Goal: Information Seeking & Learning: Learn about a topic

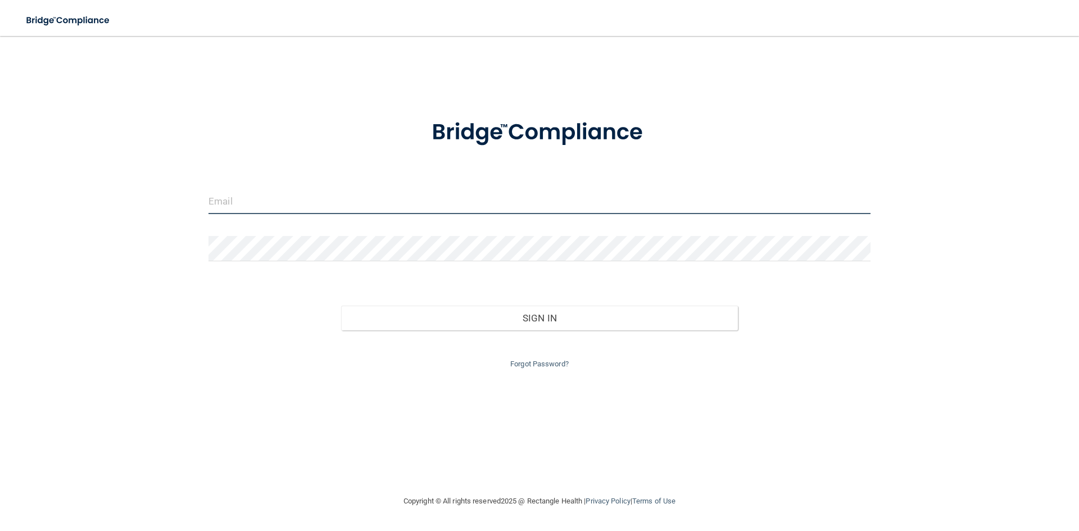
click at [497, 193] on input "email" at bounding box center [539, 201] width 662 height 25
type input "[EMAIL_ADDRESS][DOMAIN_NAME]"
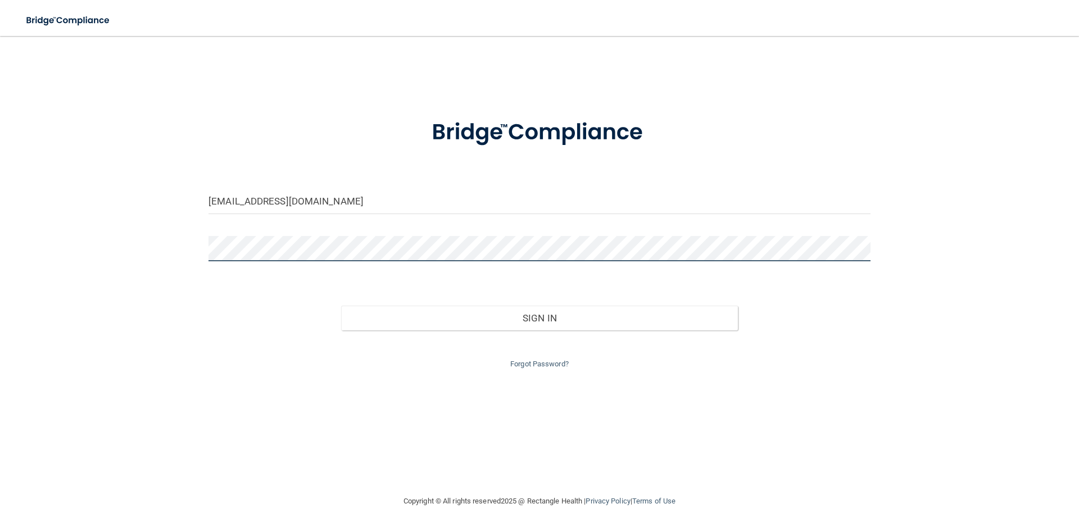
click at [341, 306] on button "Sign In" at bounding box center [539, 318] width 397 height 25
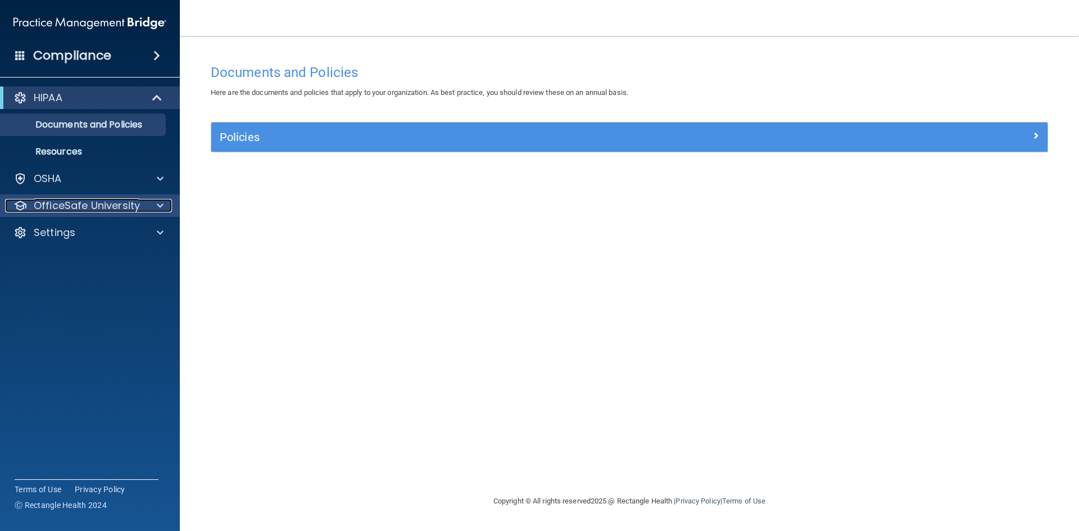
click at [162, 210] on span at bounding box center [160, 205] width 7 height 13
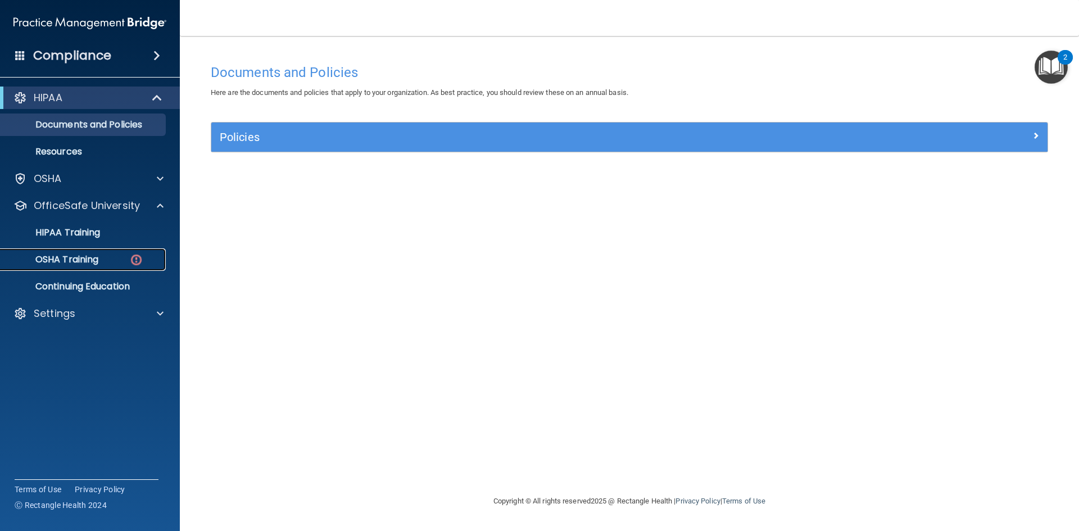
click at [75, 252] on link "OSHA Training" at bounding box center [77, 259] width 177 height 22
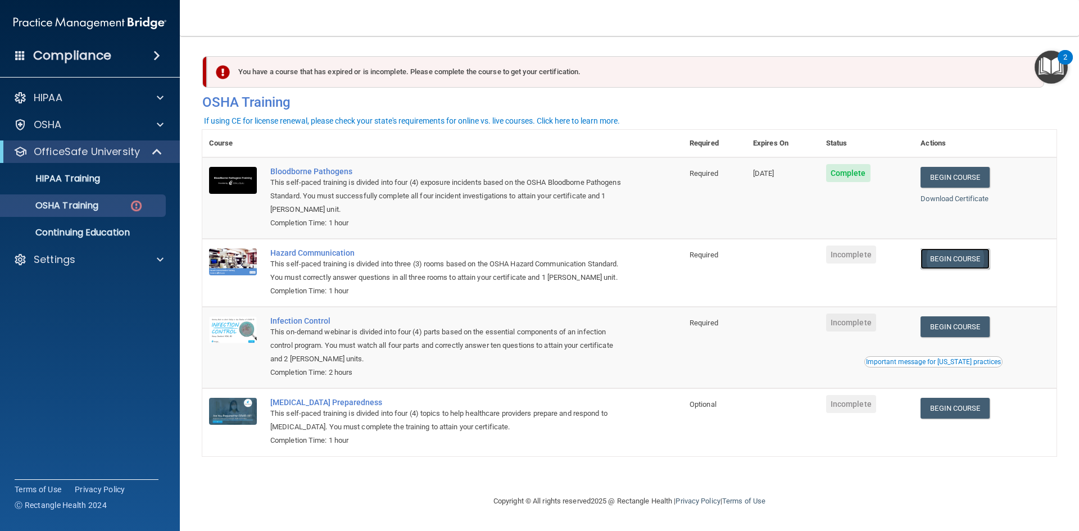
click at [953, 258] on link "Begin Course" at bounding box center [954, 258] width 69 height 21
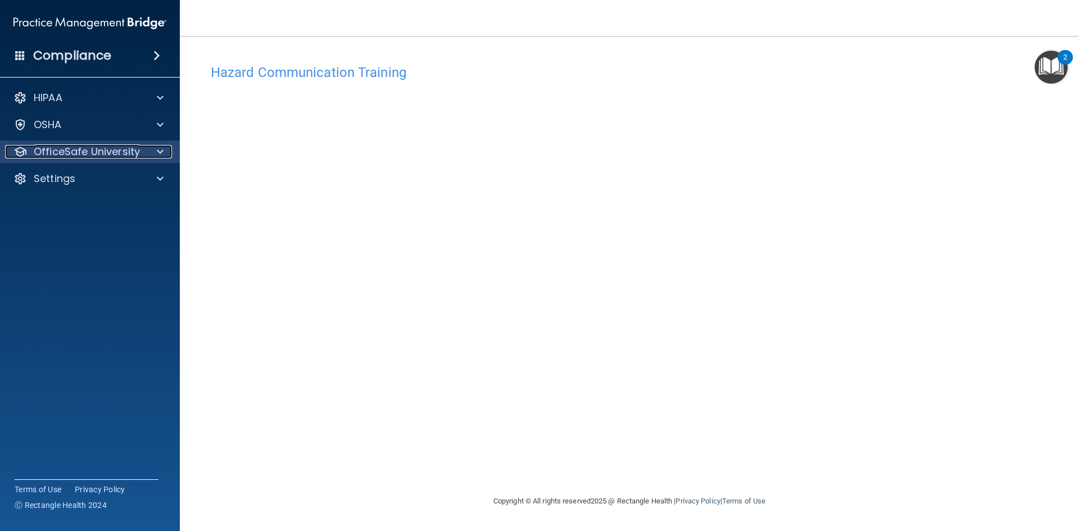
click at [146, 157] on div at bounding box center [158, 151] width 28 height 13
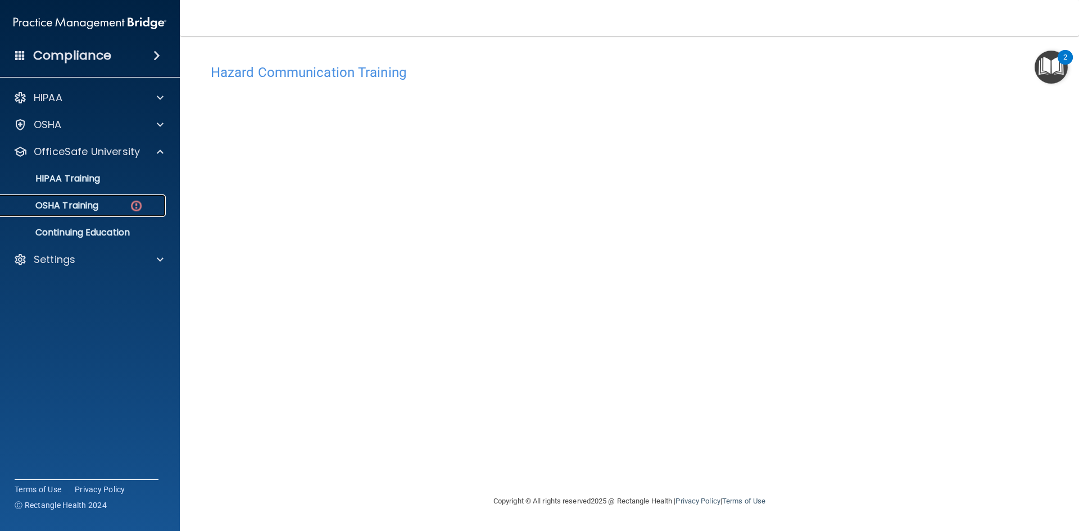
click at [92, 202] on p "OSHA Training" at bounding box center [52, 205] width 91 height 11
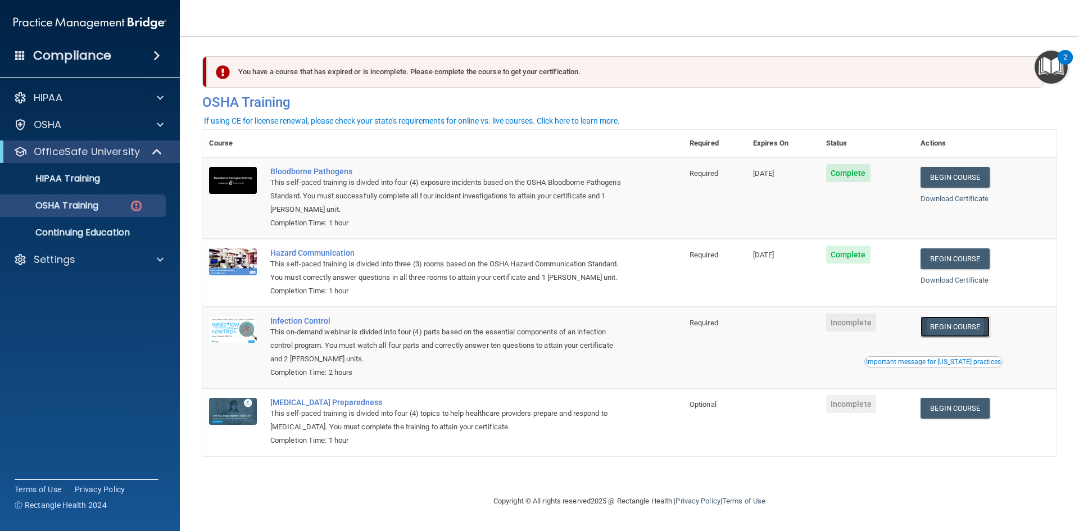
click at [975, 330] on link "Begin Course" at bounding box center [954, 326] width 69 height 21
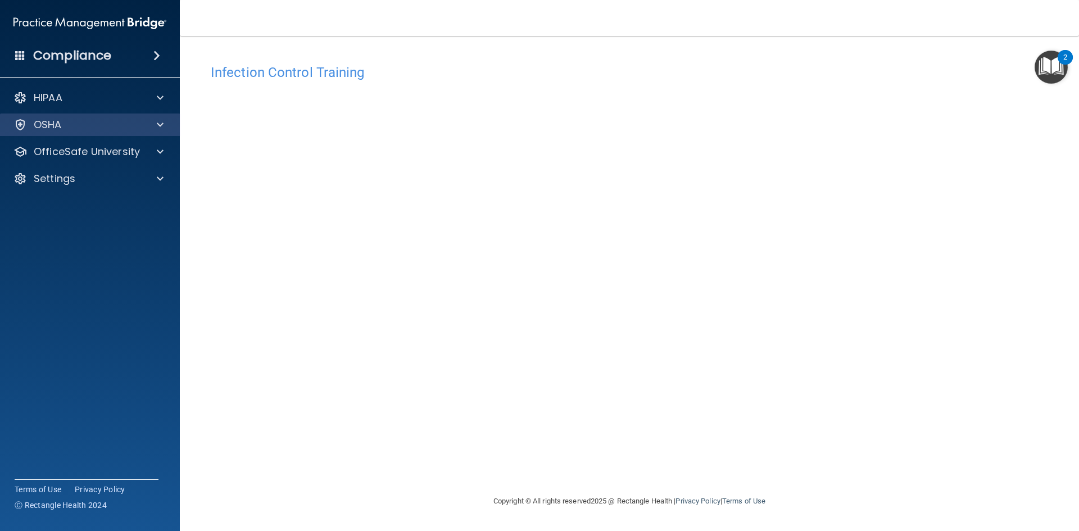
click at [75, 135] on div "OSHA" at bounding box center [90, 124] width 180 height 22
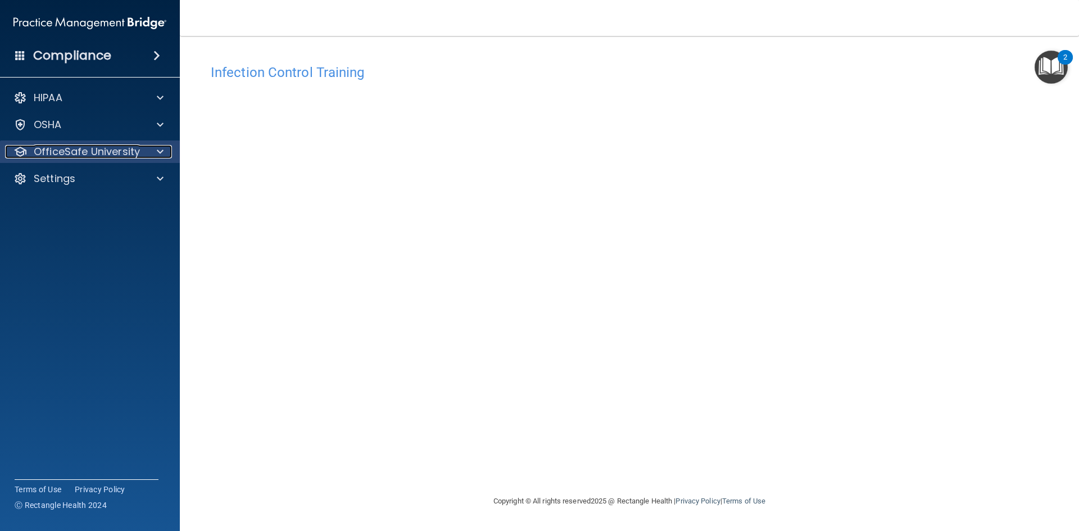
click at [139, 153] on div "OfficeSafe University" at bounding box center [74, 151] width 139 height 13
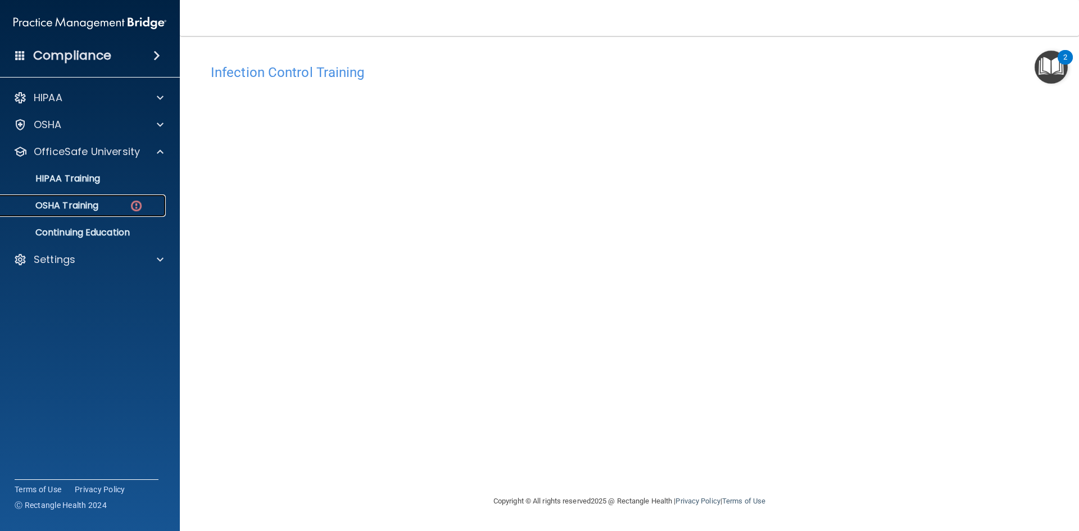
click at [94, 205] on p "OSHA Training" at bounding box center [52, 205] width 91 height 11
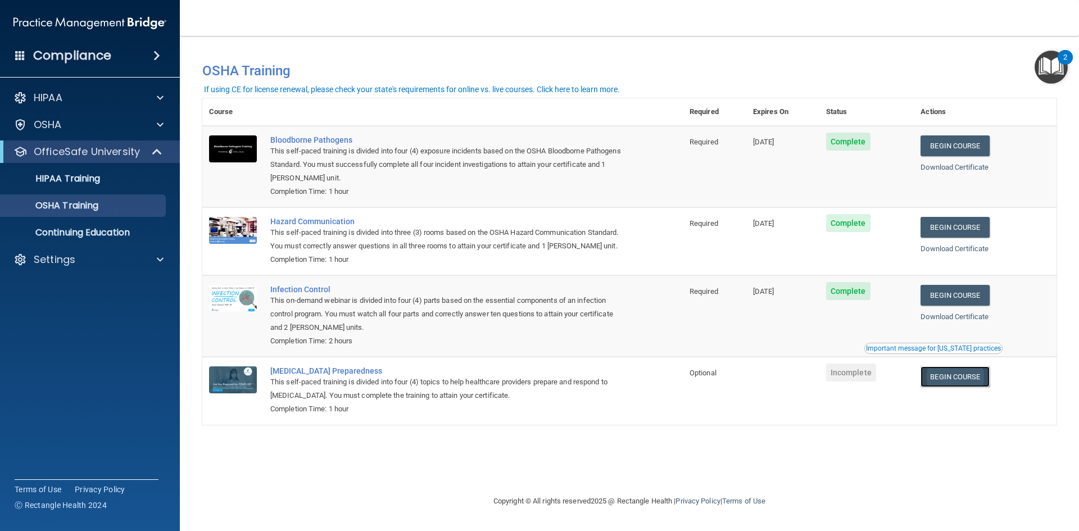
click at [952, 377] on link "Begin Course" at bounding box center [954, 376] width 69 height 21
click at [936, 381] on link "Begin Course" at bounding box center [954, 376] width 69 height 21
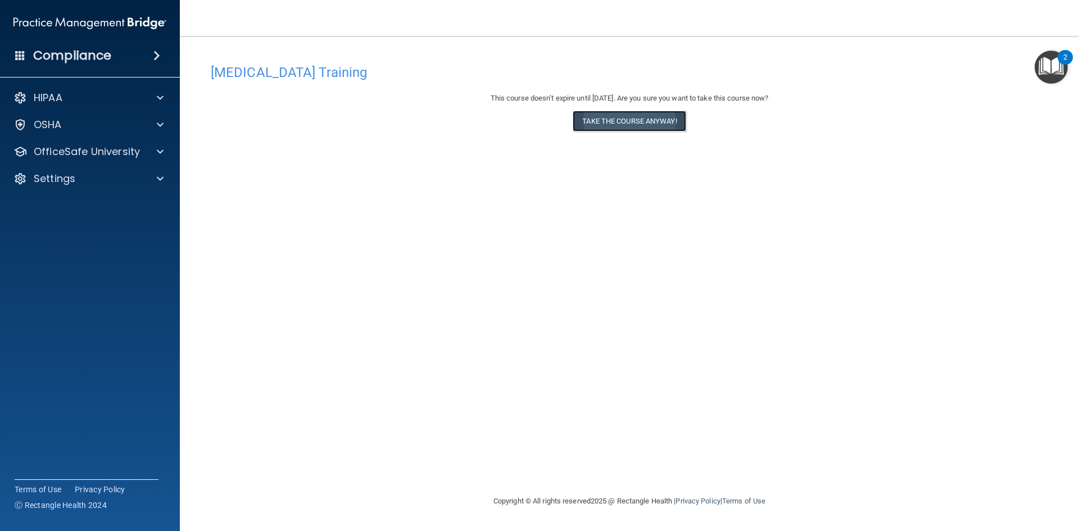
click at [606, 118] on button "Take the course anyway!" at bounding box center [628, 121] width 113 height 21
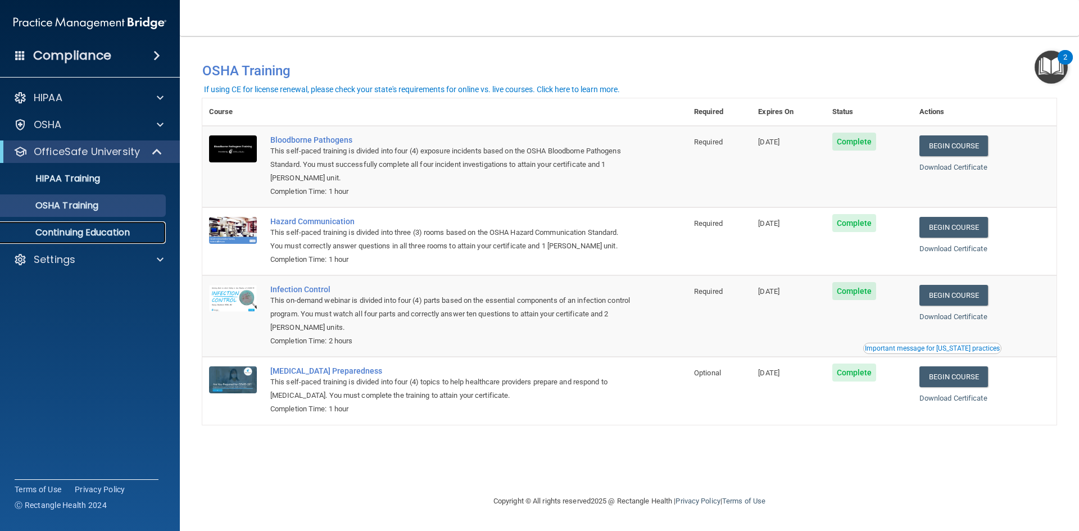
click at [127, 233] on p "Continuing Education" at bounding box center [83, 232] width 153 height 11
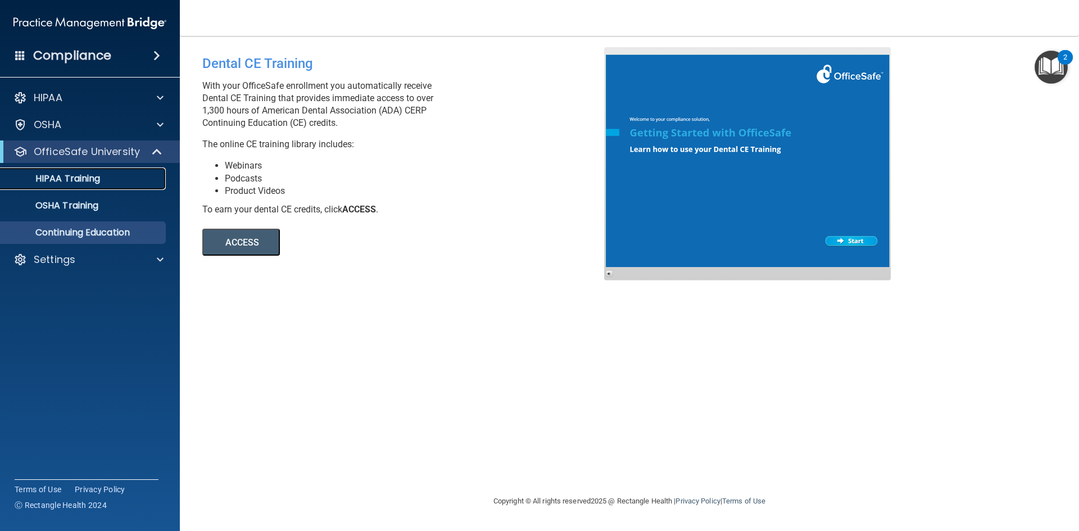
click at [68, 176] on p "HIPAA Training" at bounding box center [53, 178] width 93 height 11
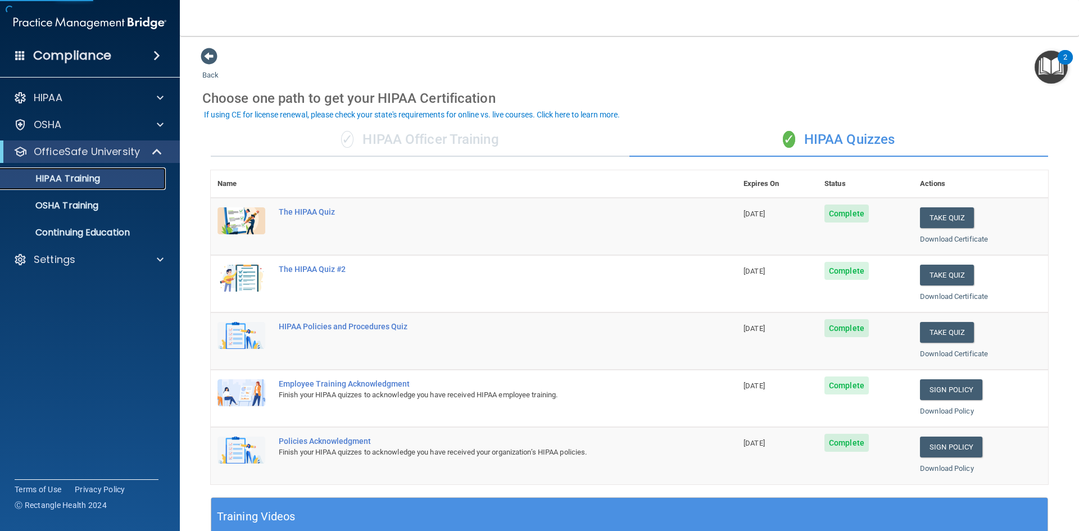
scroll to position [315, 0]
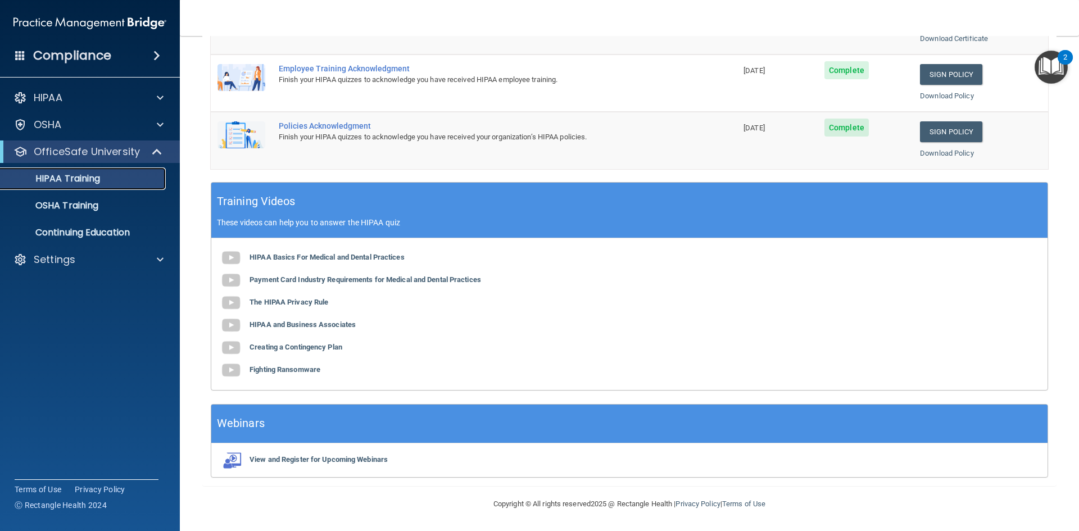
click at [102, 185] on link "HIPAA Training" at bounding box center [77, 178] width 177 height 22
click at [101, 198] on link "OSHA Training" at bounding box center [77, 205] width 177 height 22
